Goal: Task Accomplishment & Management: Complete application form

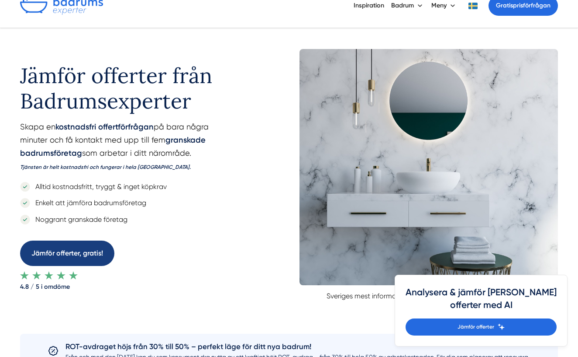
click at [73, 251] on link "Jämför offerter, gratis!" at bounding box center [67, 252] width 94 height 25
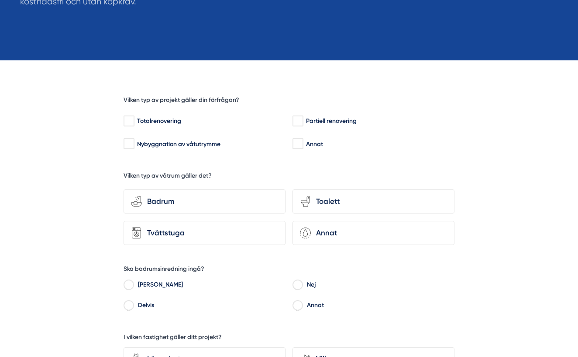
scroll to position [195, 0]
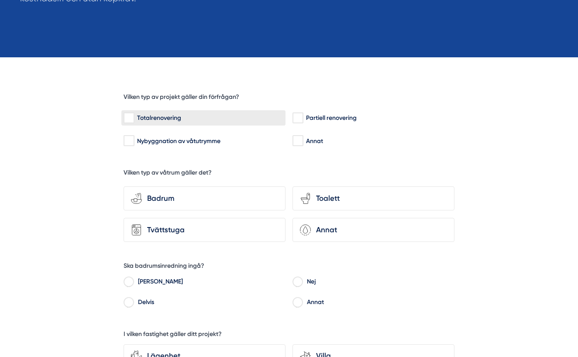
click at [174, 123] on label "Totalrenovering" at bounding box center [203, 117] width 164 height 15
click at [134, 122] on input "Totalrenovering" at bounding box center [129, 118] width 10 height 9
checkbox input "true"
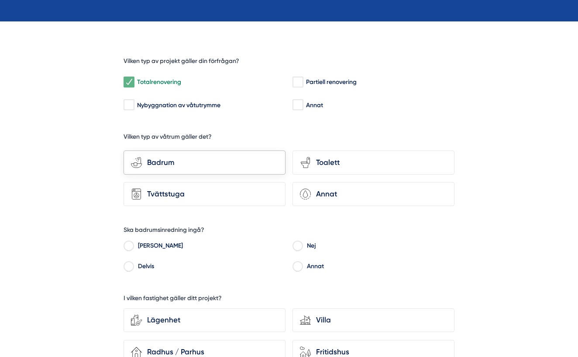
click at [189, 159] on div "Badrum" at bounding box center [210, 162] width 136 height 12
click at [0, 0] on input "bathroom-tub-towel Badrum" at bounding box center [0, 0] width 0 height 0
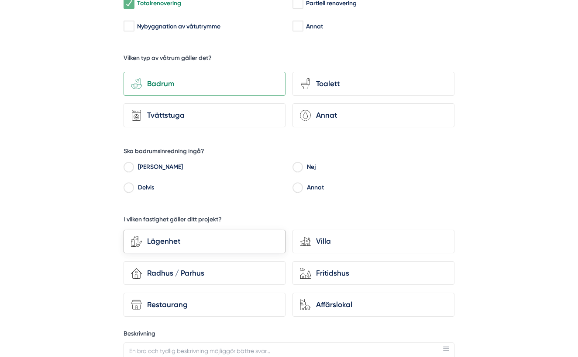
click at [186, 244] on div "Lägenhet" at bounding box center [210, 241] width 136 height 12
click at [0, 0] on input "Lägenhet" at bounding box center [0, 0] width 0 height 0
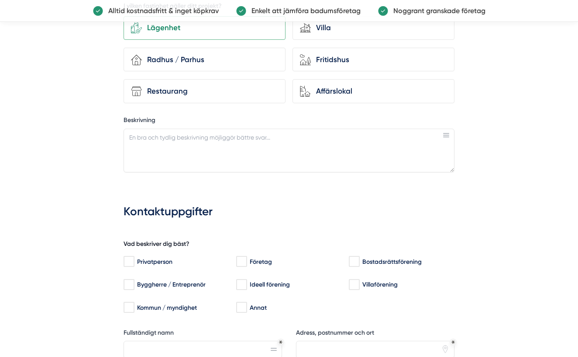
scroll to position [529, 0]
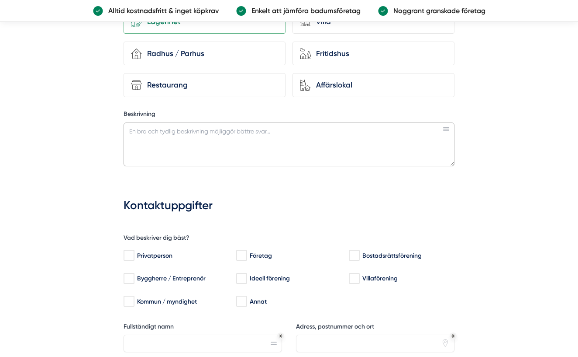
click at [180, 161] on textarea "Beskrivning" at bounding box center [289, 144] width 331 height 44
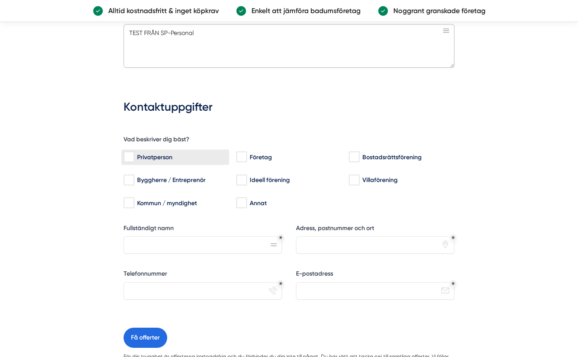
type textarea "TEST FRÅN SP-Personal"
click at [161, 161] on label "Privatperson" at bounding box center [175, 156] width 108 height 15
click at [134, 161] on input "Privatperson" at bounding box center [129, 156] width 10 height 9
checkbox input "true"
click at [166, 239] on input "Fullständigt namn" at bounding box center [203, 244] width 159 height 17
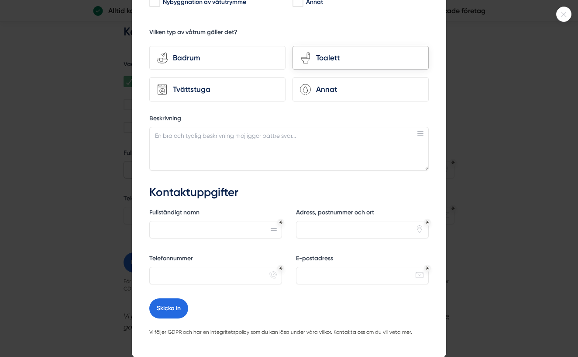
scroll to position [135, 0]
